Goal: Information Seeking & Learning: Understand process/instructions

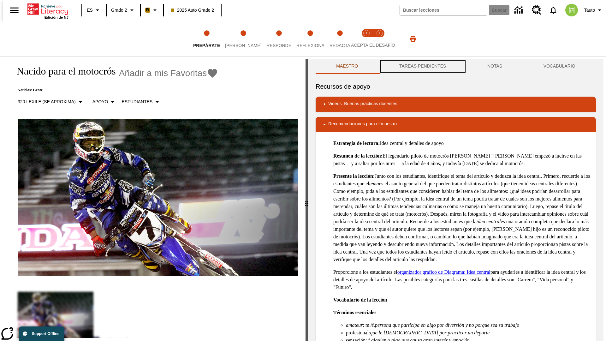
click at [422, 66] on button "TAREAS PENDIENTES" at bounding box center [423, 66] width 88 height 15
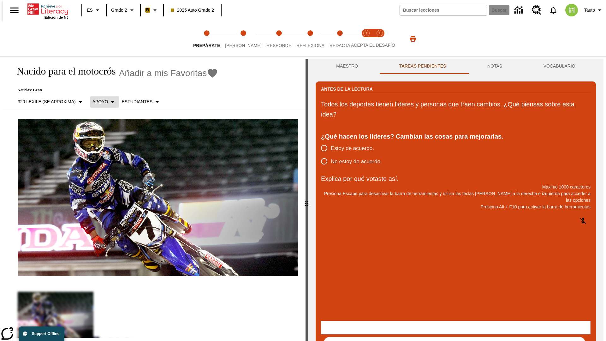
click at [101, 102] on p "Apoyo" at bounding box center [101, 102] width 16 height 7
click at [111, 139] on p "Apoyo" at bounding box center [110, 138] width 37 height 7
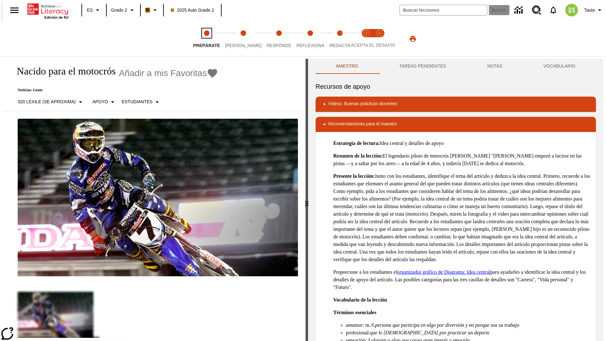
click at [207, 39] on span "Prepárate" at bounding box center [206, 42] width 27 height 11
click at [422, 66] on button "TAREAS PENDIENTES" at bounding box center [423, 66] width 88 height 15
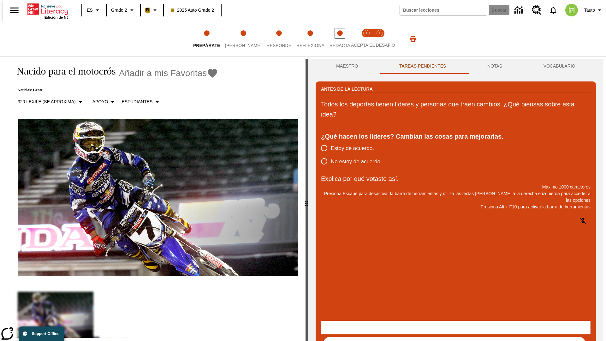
click at [333, 39] on span "Redacta" at bounding box center [340, 42] width 21 height 11
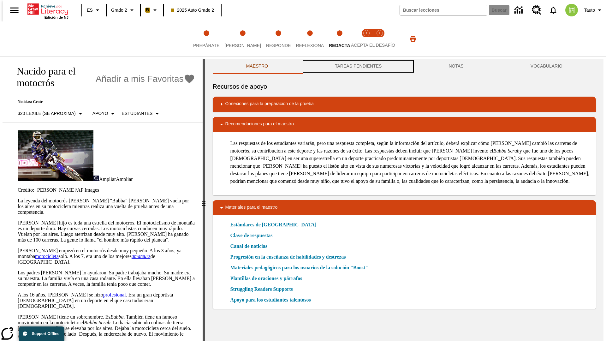
scroll to position [0, 0]
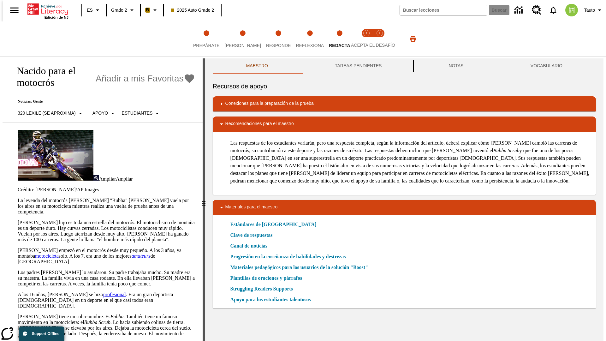
click at [358, 66] on button "TAREAS PENDIENTES" at bounding box center [359, 65] width 114 height 15
